Goal: Task Accomplishment & Management: Use online tool/utility

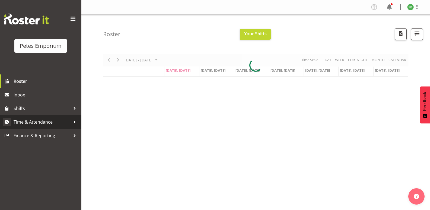
click at [31, 120] on span "Time & Attendance" at bounding box center [42, 122] width 57 height 8
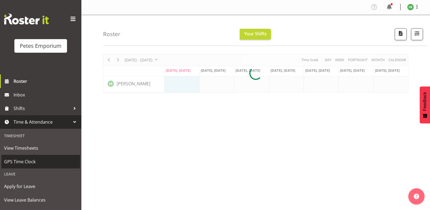
click at [28, 160] on span "GPS Time Clock" at bounding box center [40, 161] width 73 height 8
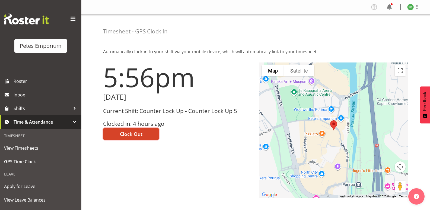
click at [129, 132] on span "Clock Out" at bounding box center [131, 133] width 23 height 7
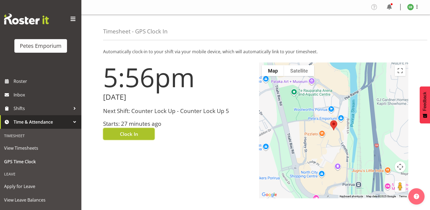
click at [131, 128] on button "Clock In" at bounding box center [129, 134] width 52 height 12
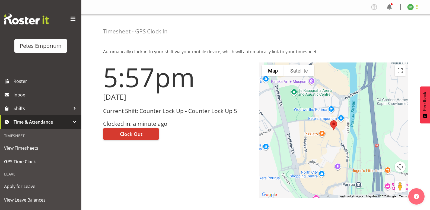
click at [416, 6] on span at bounding box center [417, 7] width 7 height 7
click at [386, 29] on link "Log Out" at bounding box center [394, 29] width 52 height 10
